Goal: Task Accomplishment & Management: Manage account settings

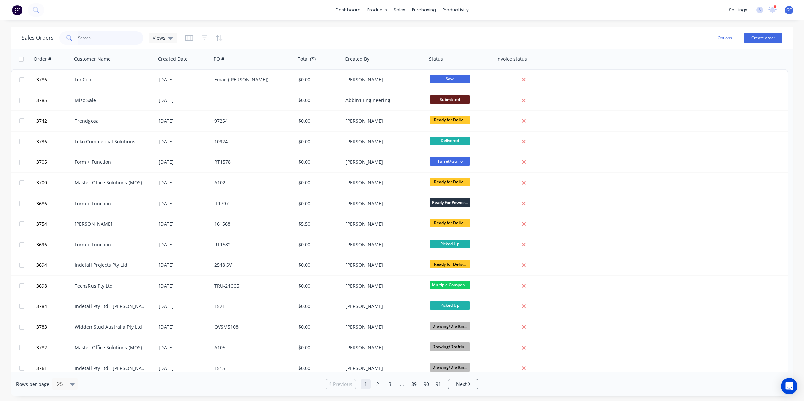
click at [129, 33] on input "text" at bounding box center [111, 37] width 66 height 13
type input "3"
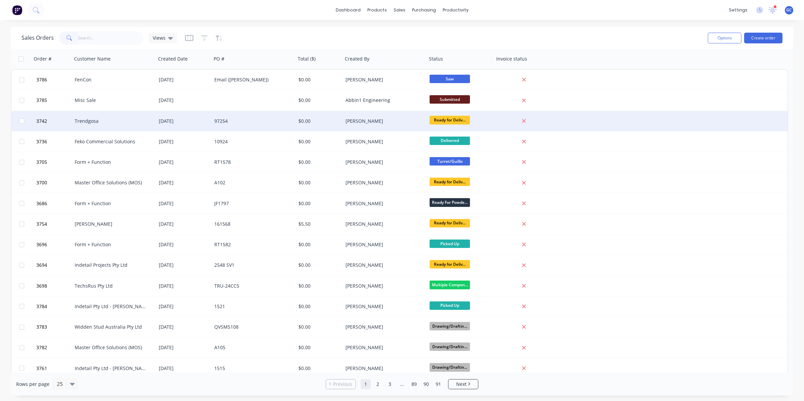
click at [166, 125] on div "[DATE]" at bounding box center [184, 121] width 56 height 20
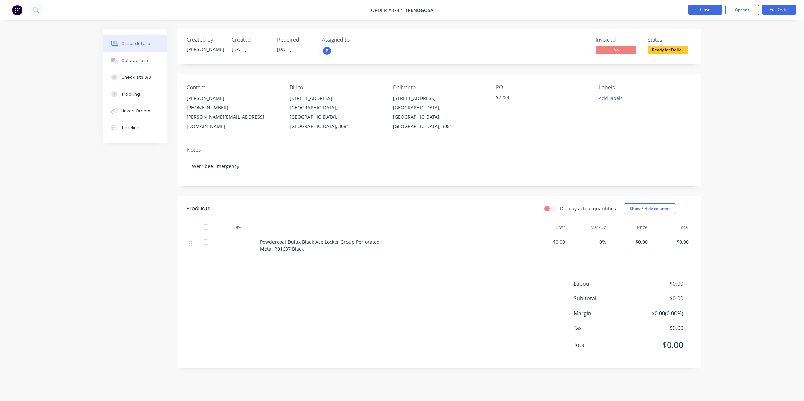
click at [690, 10] on button "Close" at bounding box center [706, 10] width 34 height 10
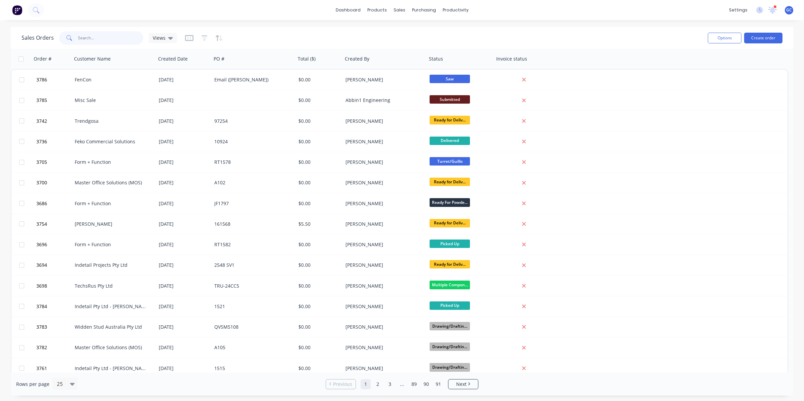
click at [117, 34] on input "text" at bounding box center [111, 37] width 66 height 13
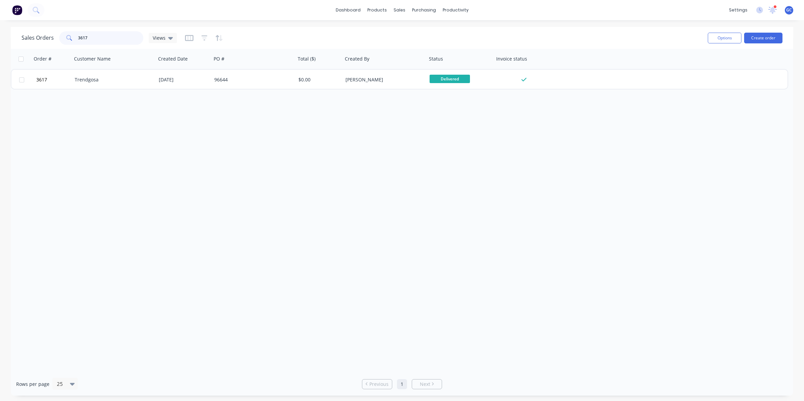
type input "3617"
click at [164, 77] on div "[DATE]" at bounding box center [184, 79] width 50 height 7
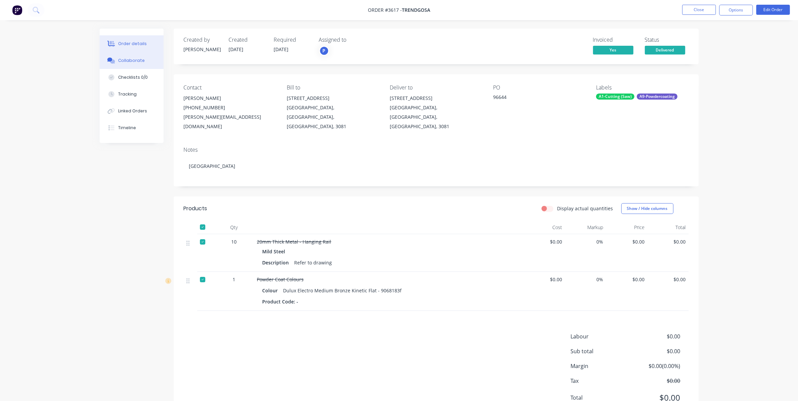
click at [127, 58] on div "Collaborate" at bounding box center [131, 61] width 27 height 6
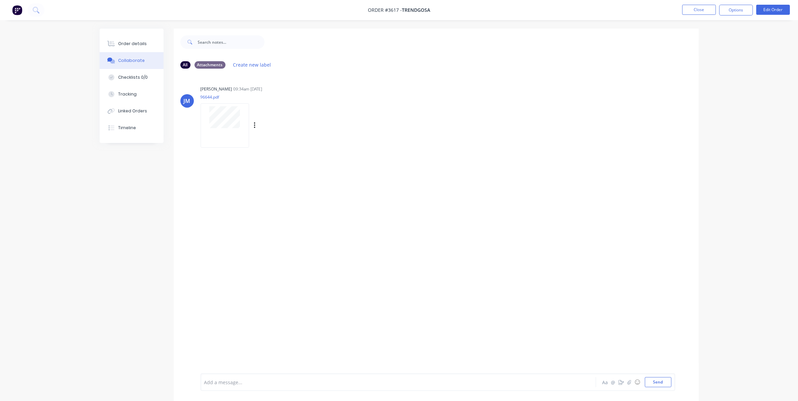
click at [226, 138] on div at bounding box center [225, 125] width 48 height 44
click at [152, 47] on button "Order details" at bounding box center [132, 43] width 64 height 17
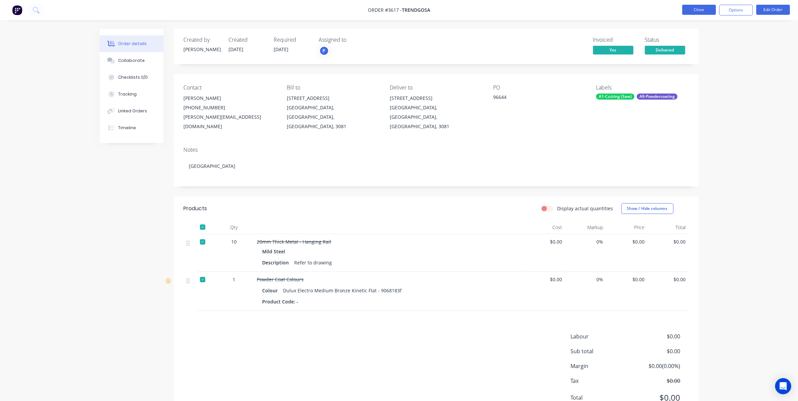
click at [687, 7] on button "Close" at bounding box center [699, 10] width 34 height 10
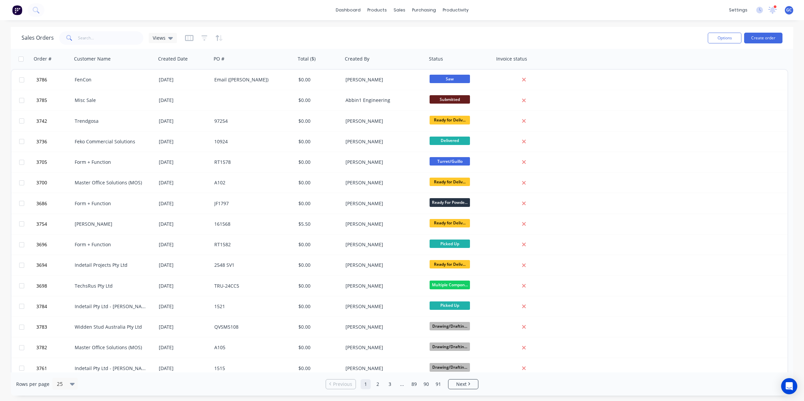
click at [116, 48] on div "Sales Orders Views Options Create order" at bounding box center [402, 38] width 783 height 22
click at [115, 30] on div "Sales Orders Views" at bounding box center [362, 38] width 681 height 16
click at [105, 36] on input "text" at bounding box center [111, 37] width 66 height 13
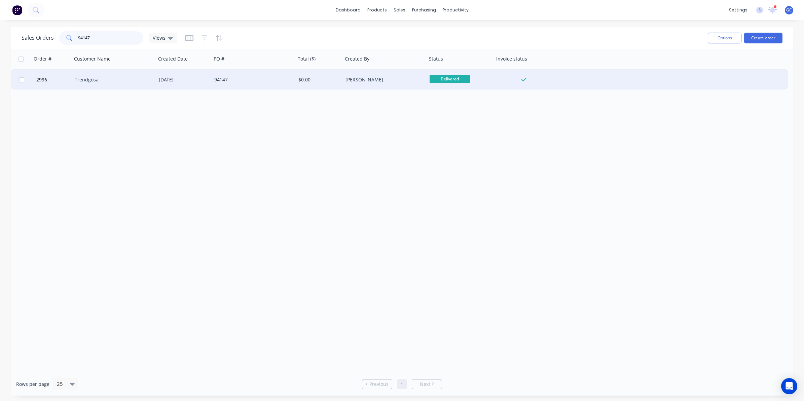
type input "94147"
click at [171, 86] on div "16 Dec 2024" at bounding box center [184, 80] width 56 height 20
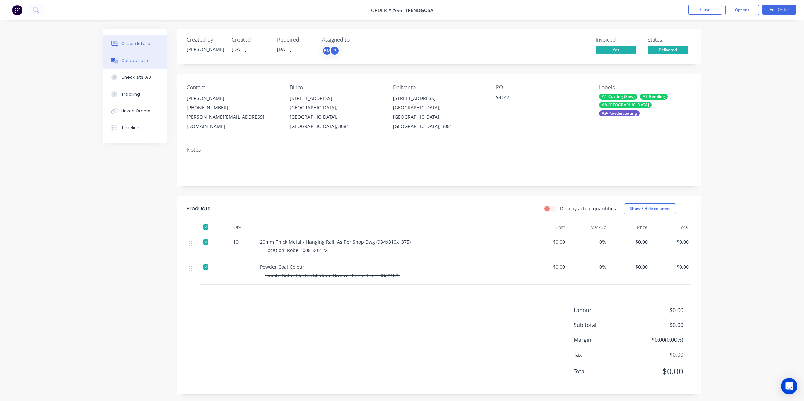
click at [141, 60] on div "Collaborate" at bounding box center [134, 61] width 27 height 6
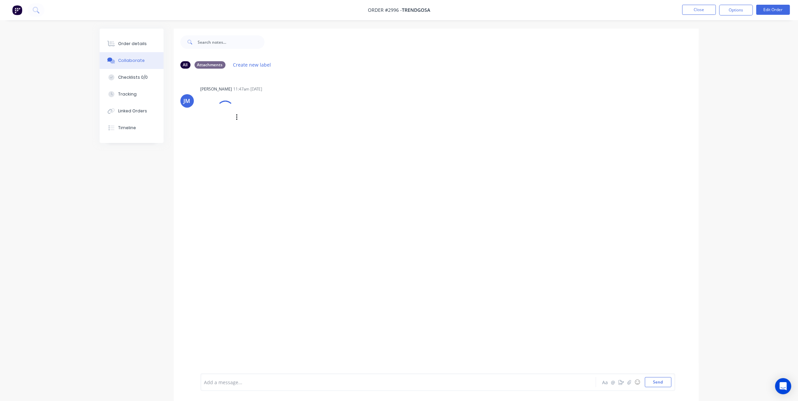
click at [231, 115] on div at bounding box center [225, 109] width 23 height 23
click at [239, 95] on p "94147.pdf" at bounding box center [263, 97] width 124 height 6
click at [707, 13] on button "Close" at bounding box center [699, 10] width 34 height 10
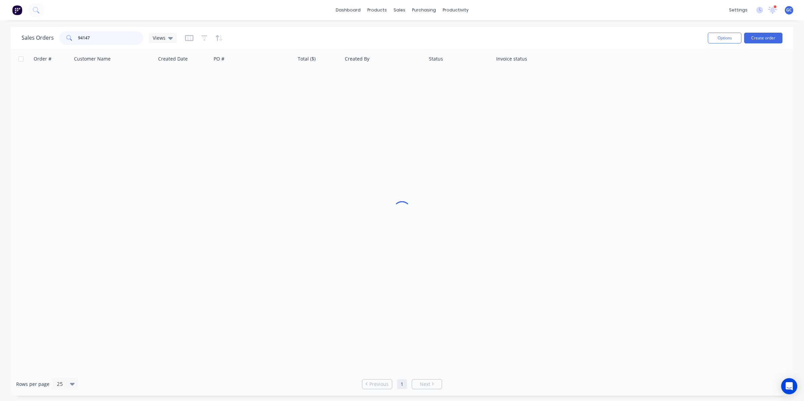
click at [120, 34] on input "94147" at bounding box center [111, 37] width 66 height 13
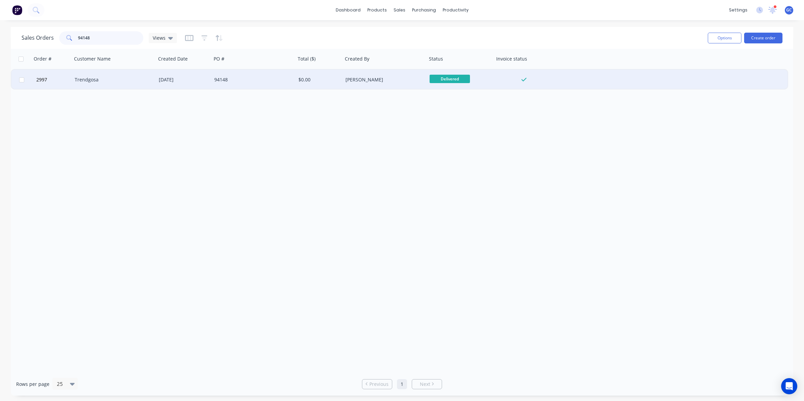
type input "94148"
click at [101, 77] on div "Trendgosa" at bounding box center [112, 79] width 75 height 7
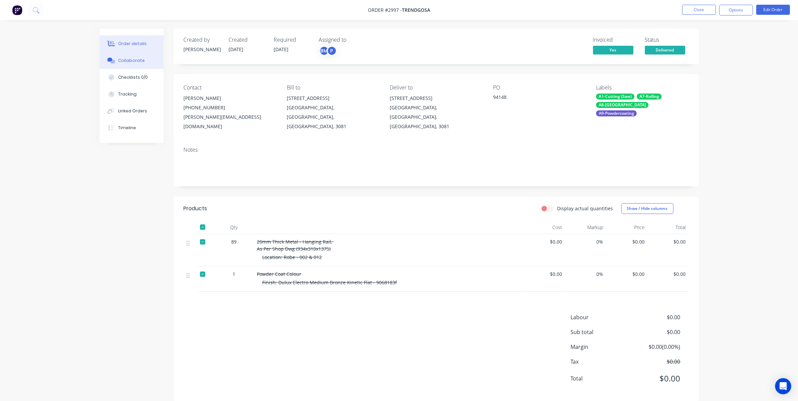
click at [140, 55] on button "Collaborate" at bounding box center [132, 60] width 64 height 17
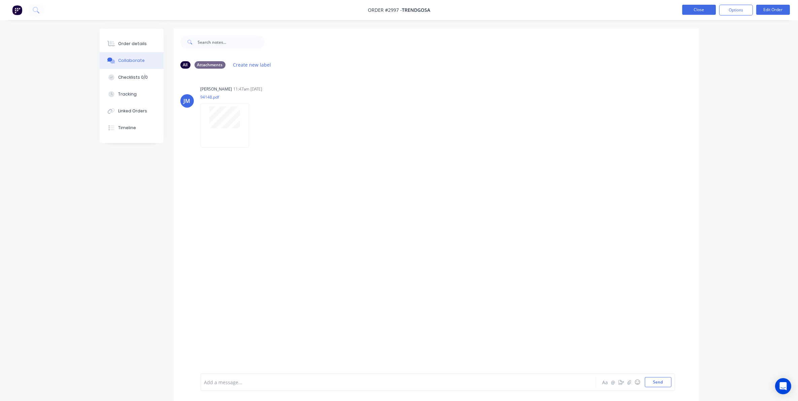
click at [683, 13] on button "Close" at bounding box center [699, 10] width 34 height 10
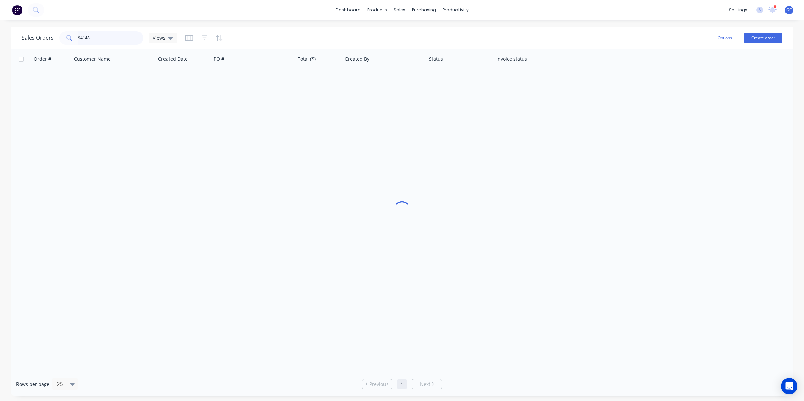
click at [110, 31] on input "94148" at bounding box center [111, 37] width 66 height 13
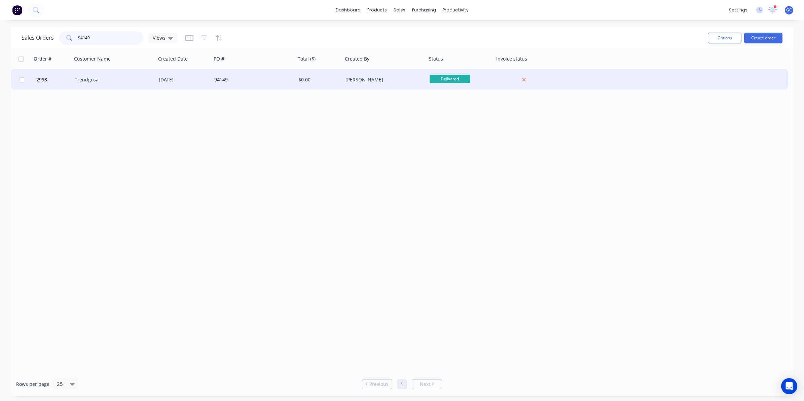
type input "94149"
click at [132, 80] on div "Trendgosa" at bounding box center [112, 79] width 75 height 7
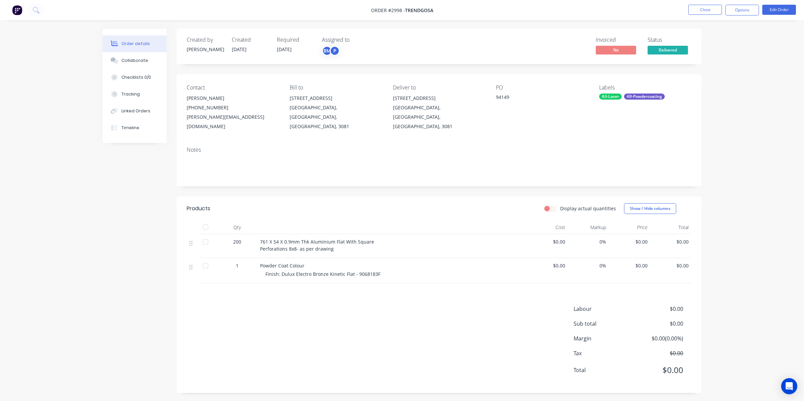
click at [680, 11] on ul "Close Options Edit Order" at bounding box center [742, 10] width 124 height 11
click at [703, 12] on button "Close" at bounding box center [706, 10] width 34 height 10
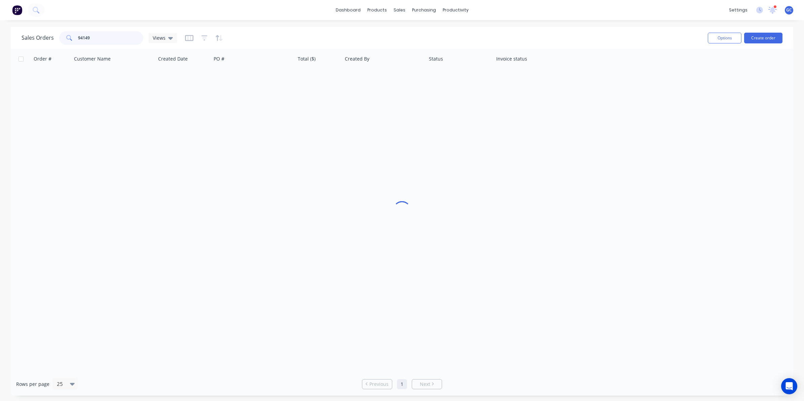
click at [129, 44] on input "94149" at bounding box center [111, 37] width 66 height 13
click at [104, 37] on input "94150" at bounding box center [111, 37] width 66 height 13
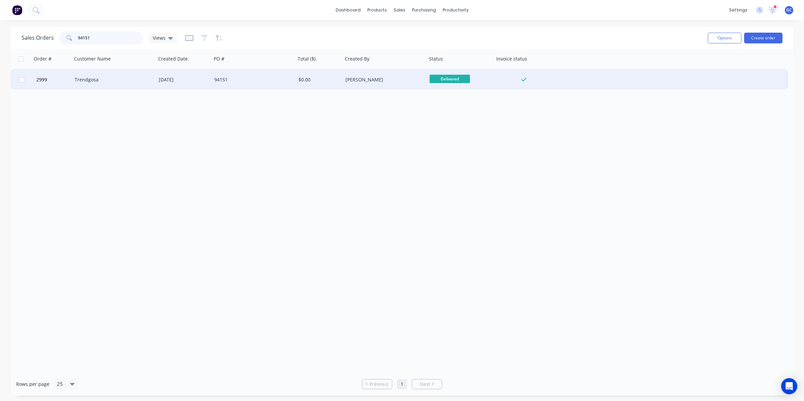
type input "94151"
click at [194, 78] on div "16 Dec 2024" at bounding box center [184, 79] width 50 height 7
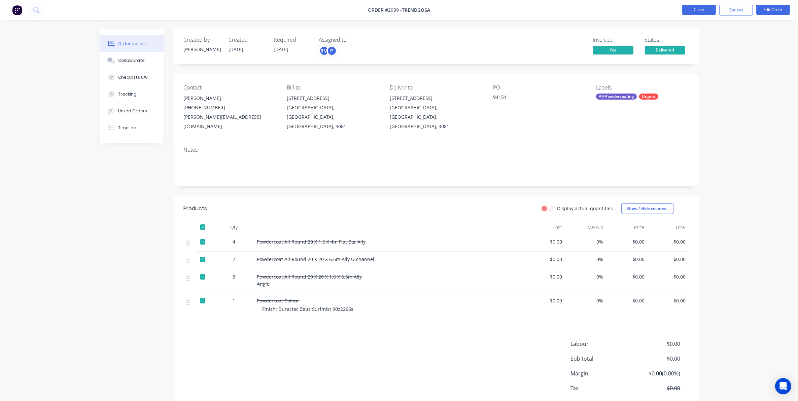
click at [697, 12] on button "Close" at bounding box center [699, 10] width 34 height 10
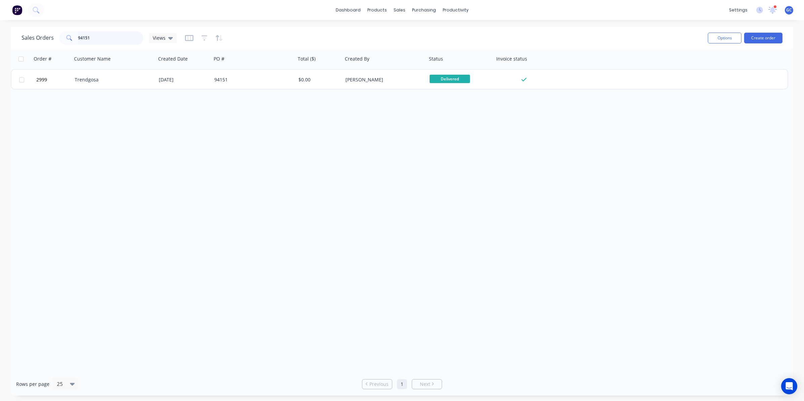
click at [121, 38] on input "94151" at bounding box center [111, 37] width 66 height 13
click at [121, 37] on input "94151" at bounding box center [111, 37] width 66 height 13
click at [103, 38] on input "9415" at bounding box center [111, 37] width 66 height 13
type input "95045"
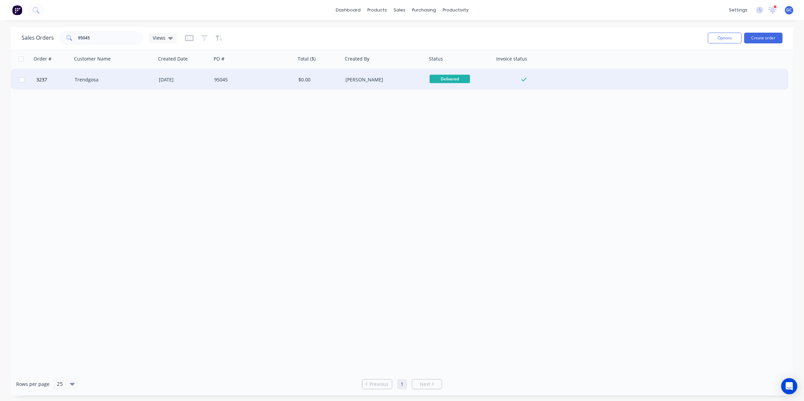
click at [205, 86] on div "06 Mar 2025" at bounding box center [184, 80] width 56 height 20
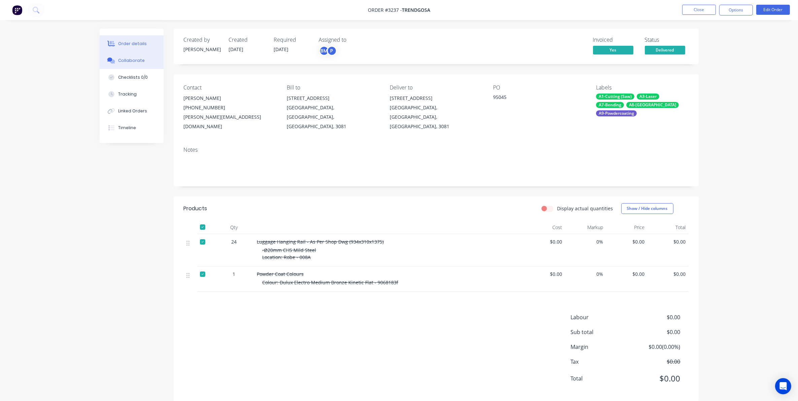
click at [120, 60] on div "Collaborate" at bounding box center [131, 61] width 27 height 6
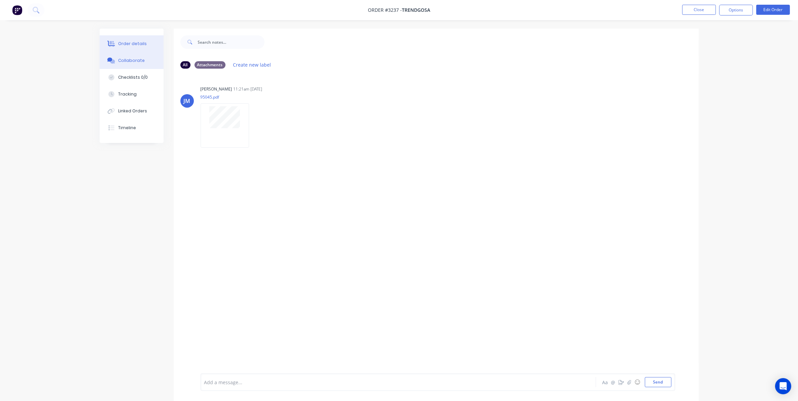
click at [144, 36] on button "Order details" at bounding box center [132, 43] width 64 height 17
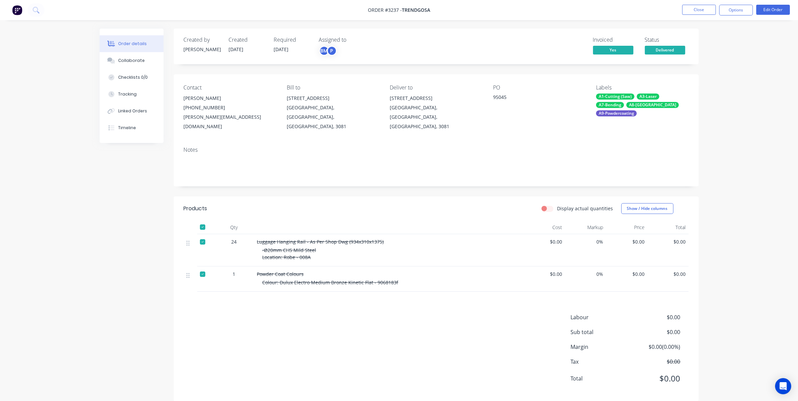
click at [699, 4] on nav "Order #3237 - Trendgosa Close Options Edit Order" at bounding box center [399, 10] width 798 height 20
click at [704, 1] on nav "Order #3237 - Trendgosa Close Options Edit Order" at bounding box center [399, 10] width 798 height 20
click at [700, 10] on button "Close" at bounding box center [699, 10] width 34 height 10
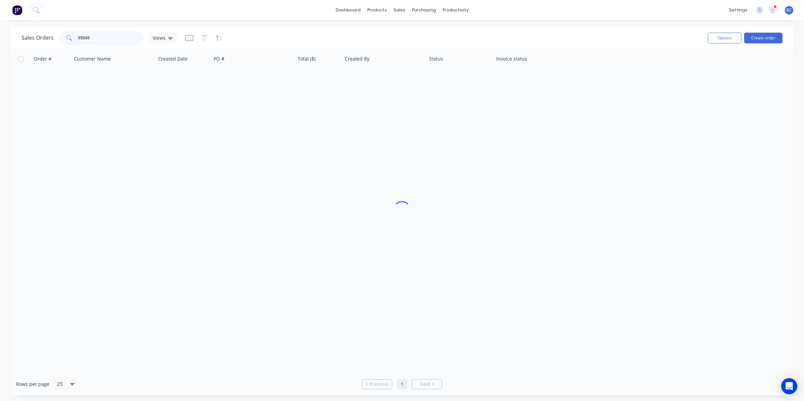
click at [129, 39] on input "95045" at bounding box center [111, 37] width 66 height 13
type input "95046"
click at [213, 77] on div "95046" at bounding box center [254, 80] width 84 height 20
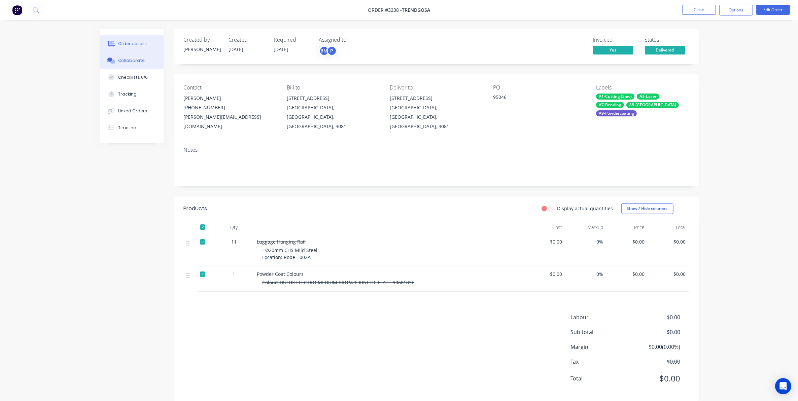
click at [140, 62] on div "Collaborate" at bounding box center [131, 61] width 27 height 6
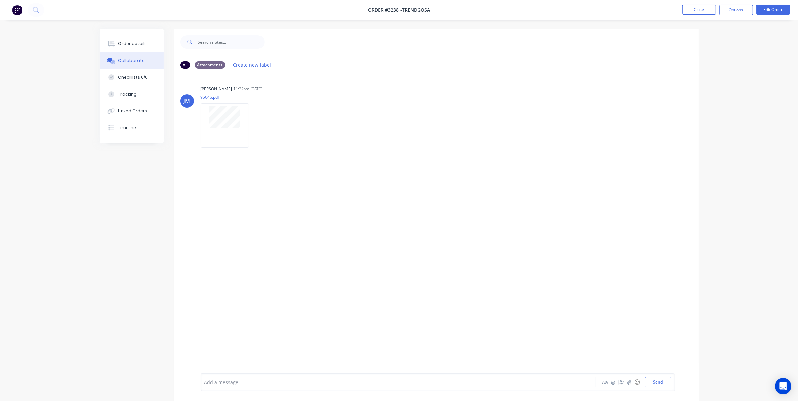
click at [717, 7] on ul "Close Options Edit Order" at bounding box center [736, 10] width 124 height 11
click at [699, 8] on button "Close" at bounding box center [699, 10] width 34 height 10
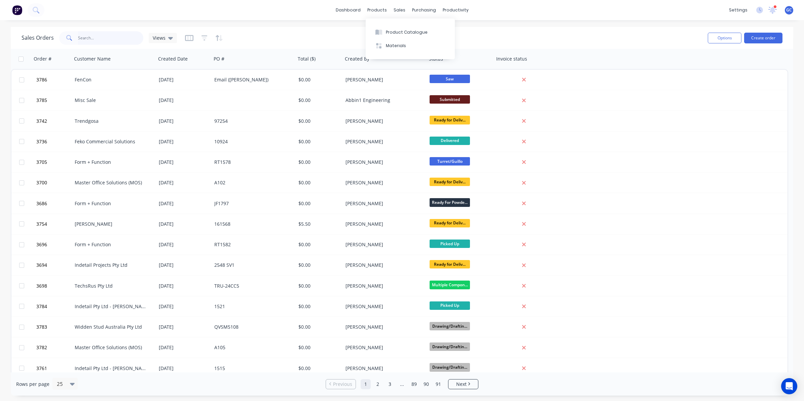
click at [115, 38] on input "text" at bounding box center [111, 37] width 66 height 13
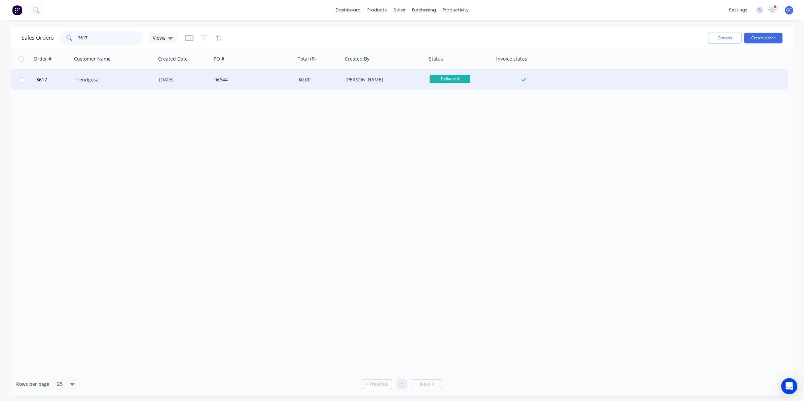
type input "3617"
click at [127, 76] on div "Trendgosa" at bounding box center [112, 79] width 75 height 7
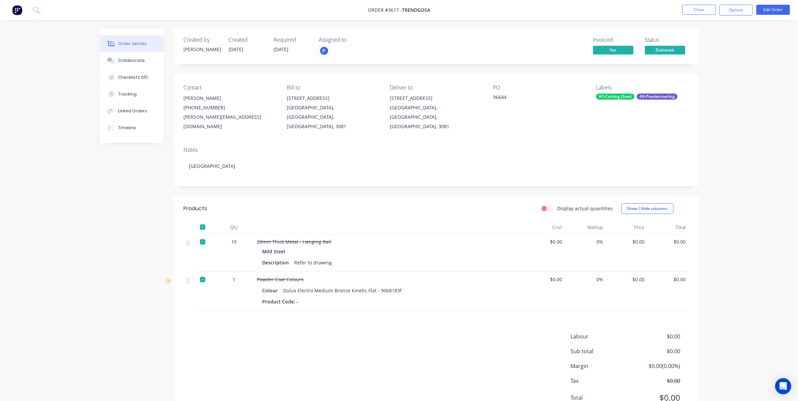
drag, startPoint x: 199, startPoint y: 216, endPoint x: 209, endPoint y: 211, distance: 11.1
click at [199, 220] on div at bounding box center [202, 226] width 13 height 13
click at [735, 9] on button "Options" at bounding box center [736, 10] width 34 height 11
click at [702, 78] on div "Work Order" at bounding box center [716, 81] width 62 height 10
click at [709, 65] on div "Without pricing" at bounding box center [716, 68] width 62 height 10
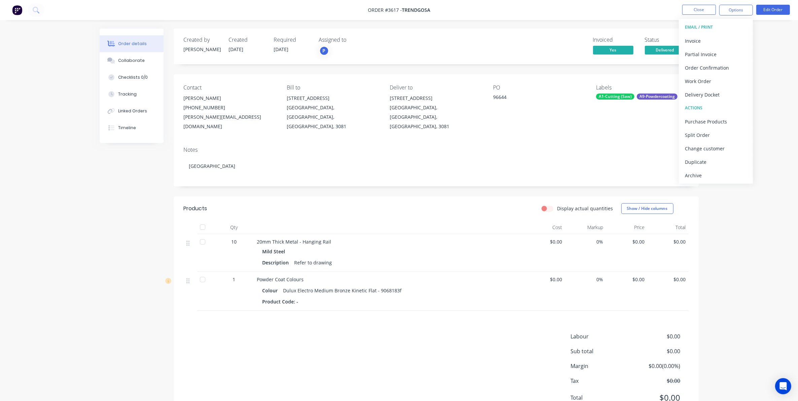
click at [552, 38] on div at bounding box center [563, 47] width 44 height 20
click at [698, 8] on button "Close" at bounding box center [699, 10] width 34 height 10
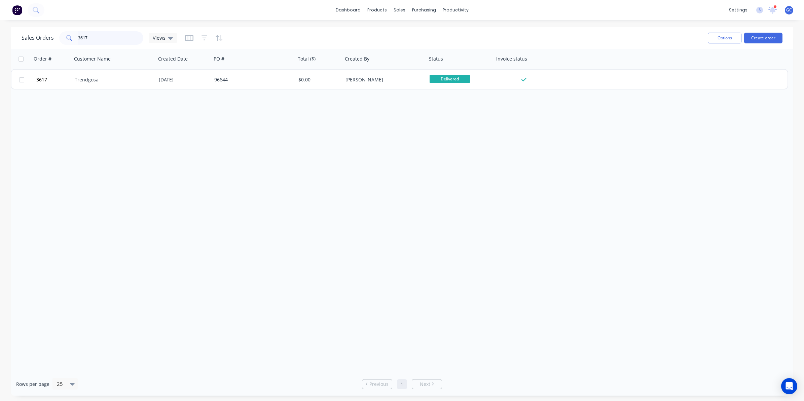
click at [107, 40] on input "3617" at bounding box center [111, 37] width 66 height 13
type input "3"
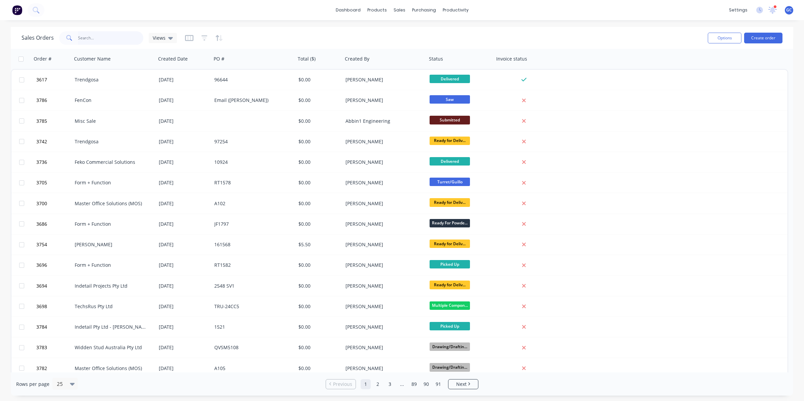
click at [88, 34] on input "text" at bounding box center [111, 37] width 66 height 13
drag, startPoint x: 90, startPoint y: 39, endPoint x: 86, endPoint y: 36, distance: 5.5
click at [87, 37] on input "text" at bounding box center [111, 37] width 66 height 13
click at [130, 39] on input "text" at bounding box center [111, 37] width 66 height 13
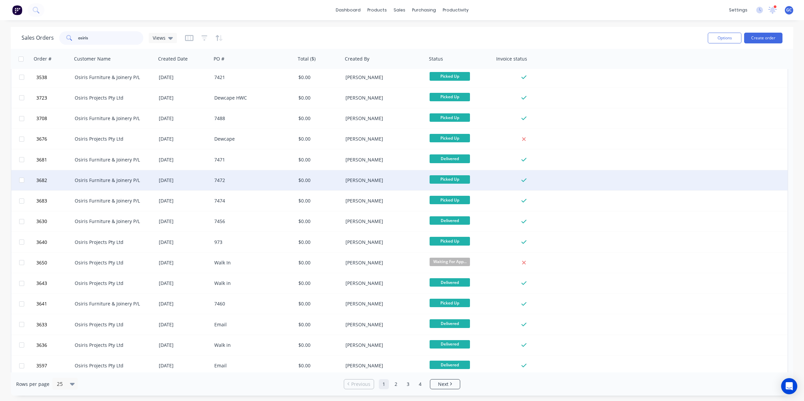
scroll to position [168, 0]
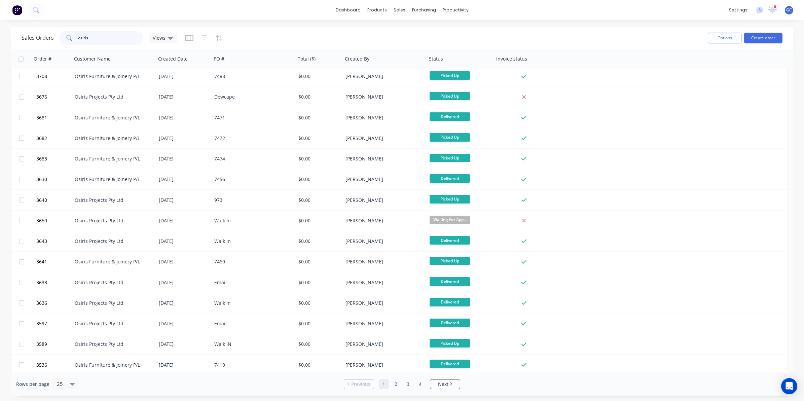
type input "osiris"
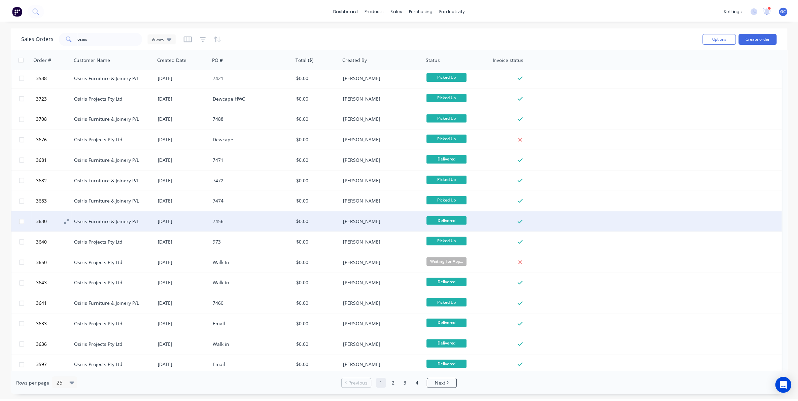
scroll to position [84, 0]
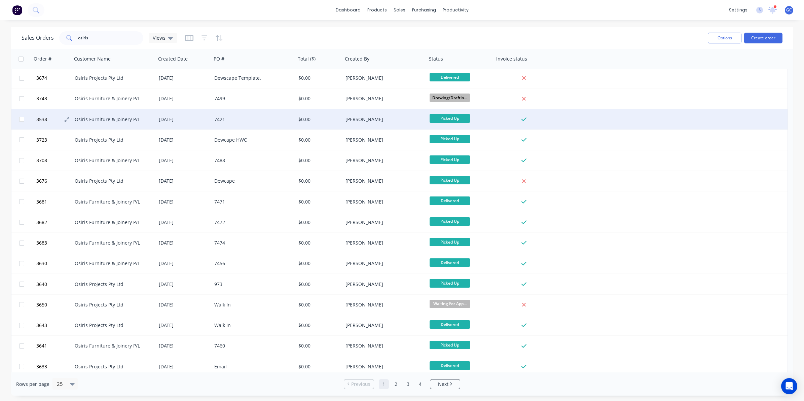
click at [56, 121] on button "3538" at bounding box center [54, 119] width 40 height 20
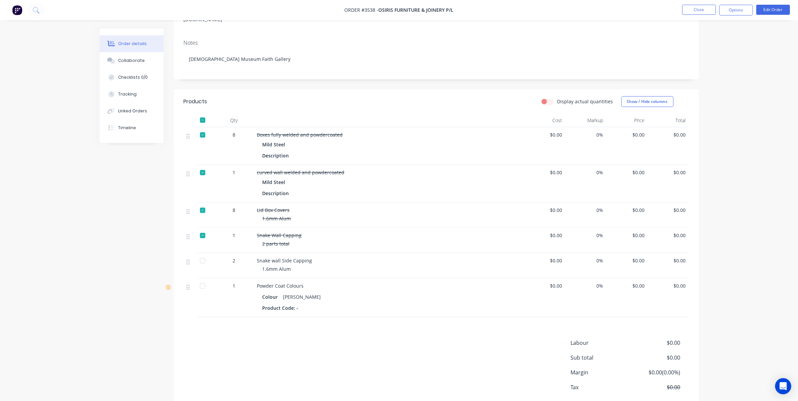
scroll to position [92, 0]
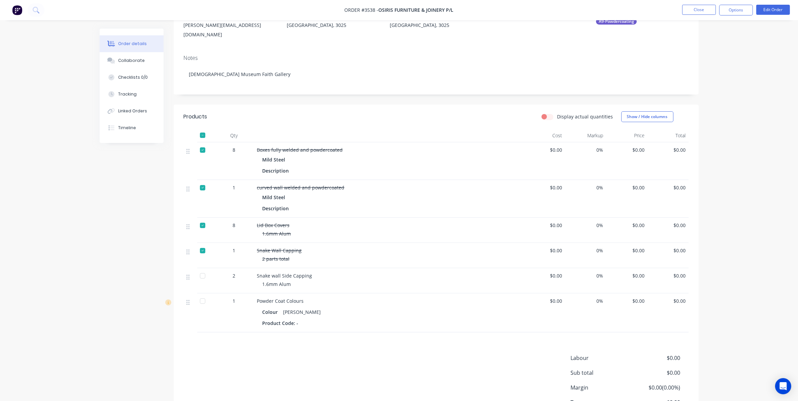
click at [200, 244] on div at bounding box center [202, 250] width 13 height 13
click at [205, 244] on div at bounding box center [202, 250] width 13 height 13
click at [201, 269] on div at bounding box center [202, 275] width 13 height 13
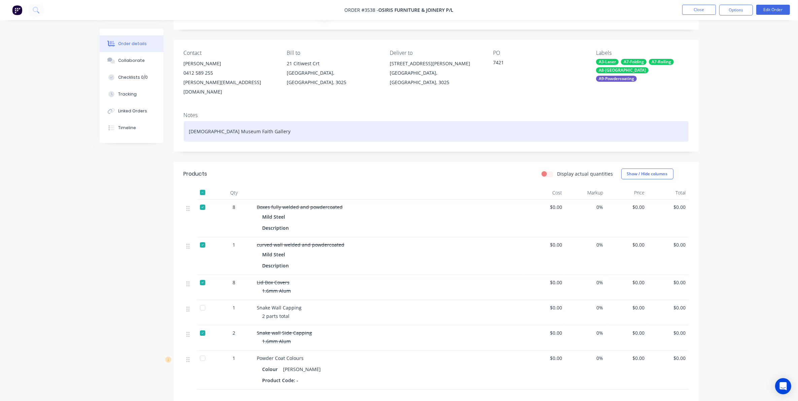
scroll to position [0, 0]
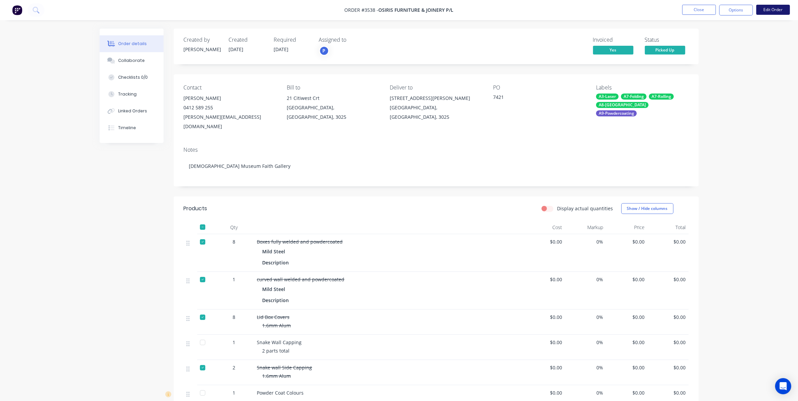
click at [771, 9] on button "Edit Order" at bounding box center [773, 10] width 34 height 10
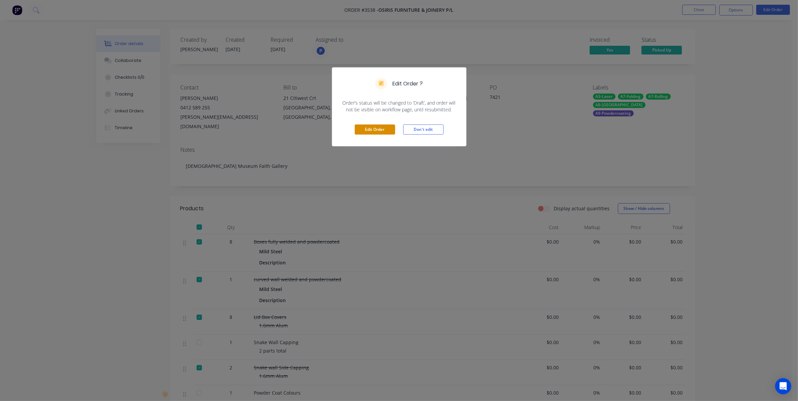
click at [384, 130] on button "Edit Order" at bounding box center [375, 130] width 40 height 10
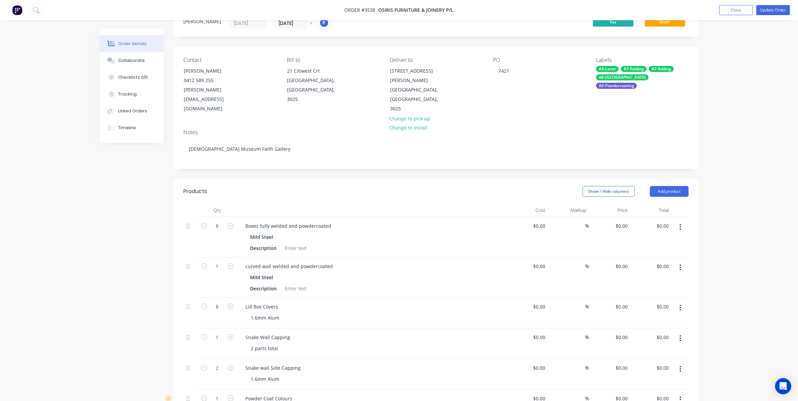
scroll to position [42, 0]
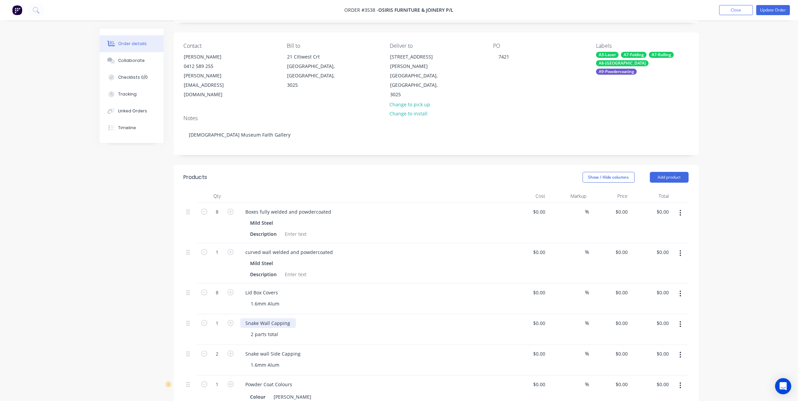
click at [290, 318] on div "Snake Wall Capping" at bounding box center [268, 323] width 56 height 10
click at [277, 329] on div "2 parts total" at bounding box center [265, 334] width 38 height 10
drag, startPoint x: 278, startPoint y: 316, endPoint x: 228, endPoint y: 316, distance: 50.5
click at [228, 316] on div "1 Snake Wall Capping 2 parts total $0.00 $0.00 % $0.00 $0.00 $0.00 $0.00" at bounding box center [436, 329] width 505 height 31
click at [336, 314] on div "Snake Wall Capping WELDED 1 Piece" at bounding box center [372, 329] width 269 height 31
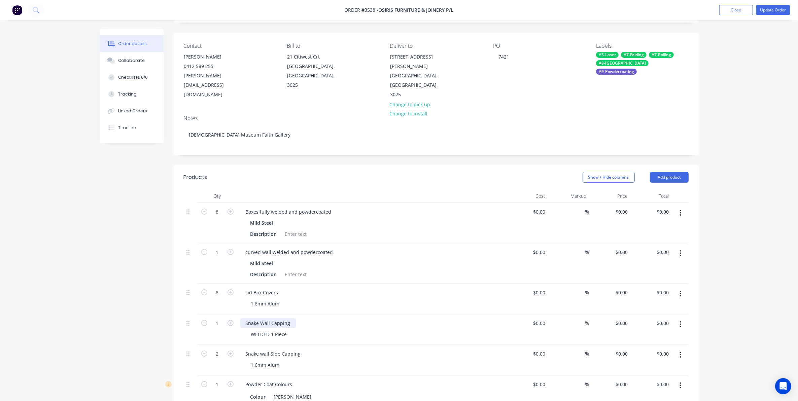
click at [291, 318] on div "Snake Wall Capping" at bounding box center [268, 323] width 56 height 10
click at [386, 299] on div "1.6mm Alum" at bounding box center [375, 304] width 258 height 10
click at [329, 318] on div "Snake Wall Capping 1.2mm Mild Steel" at bounding box center [288, 323] width 96 height 10
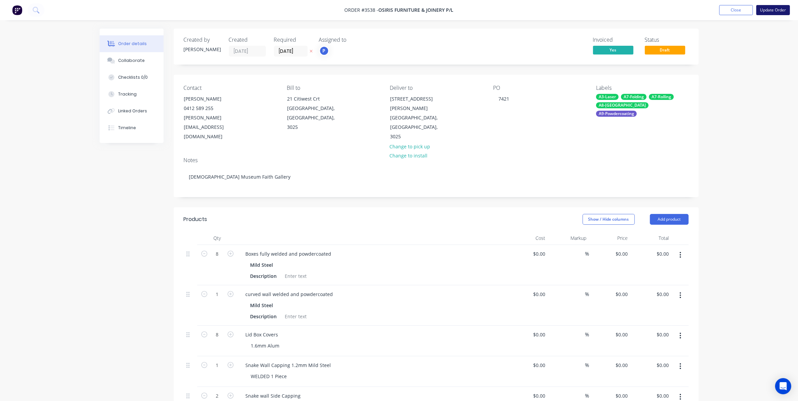
click at [768, 14] on button "Update Order" at bounding box center [773, 10] width 34 height 10
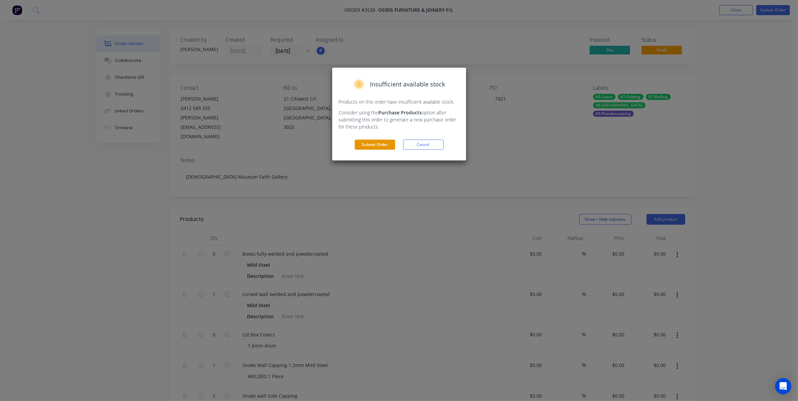
click at [377, 146] on button "Submit Order" at bounding box center [375, 145] width 40 height 10
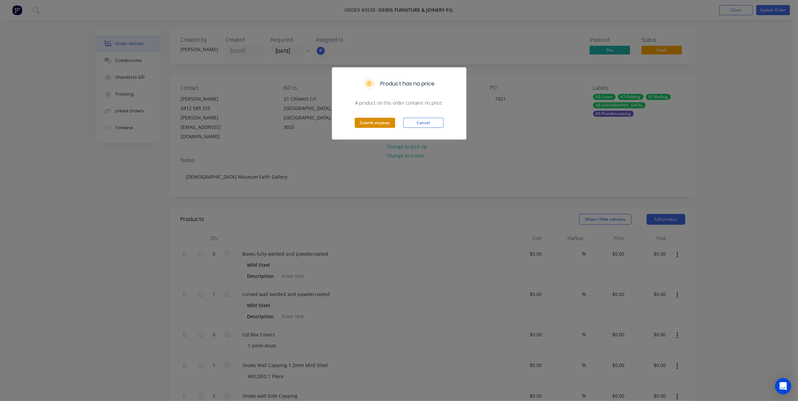
click at [384, 124] on button "Submit anyway" at bounding box center [375, 123] width 40 height 10
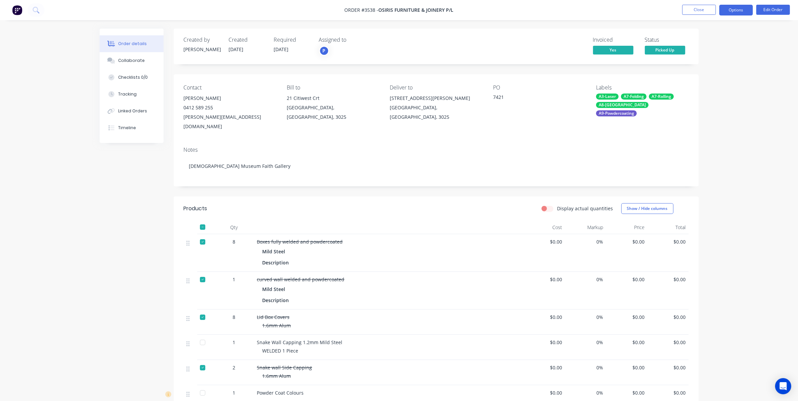
click at [733, 9] on button "Options" at bounding box center [736, 10] width 34 height 11
click at [699, 78] on div "Work Order" at bounding box center [716, 81] width 62 height 10
click at [706, 60] on button "With pricing" at bounding box center [716, 53] width 74 height 13
click at [718, 80] on div "Work Order" at bounding box center [716, 81] width 62 height 10
click at [715, 68] on div "Without pricing" at bounding box center [716, 68] width 62 height 10
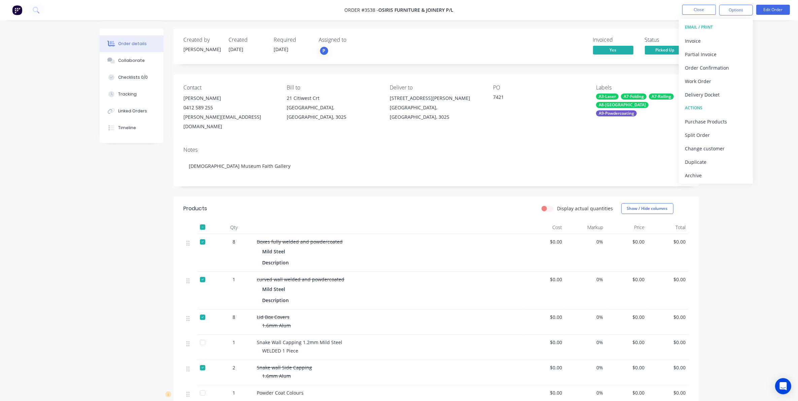
click at [524, 24] on div "Order details Collaborate Checklists 0/0 Tracking Linked Orders Timeline Order …" at bounding box center [399, 272] width 798 height 544
click at [703, 12] on button "Close" at bounding box center [699, 10] width 34 height 10
